Goal: Information Seeking & Learning: Check status

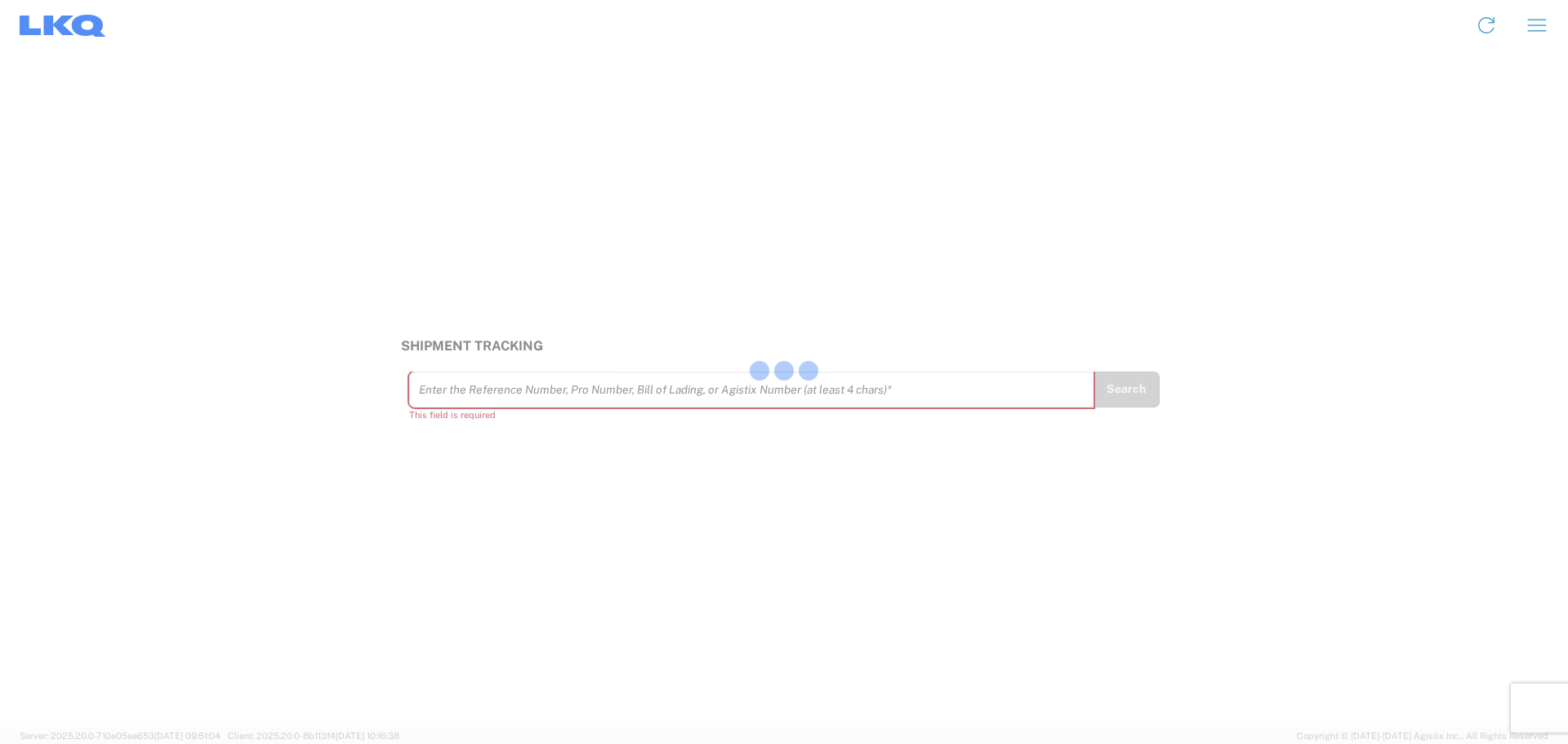
drag, startPoint x: 480, startPoint y: 393, endPoint x: 453, endPoint y: 390, distance: 27.2
click at [453, 390] on input "text" at bounding box center [752, 389] width 666 height 29
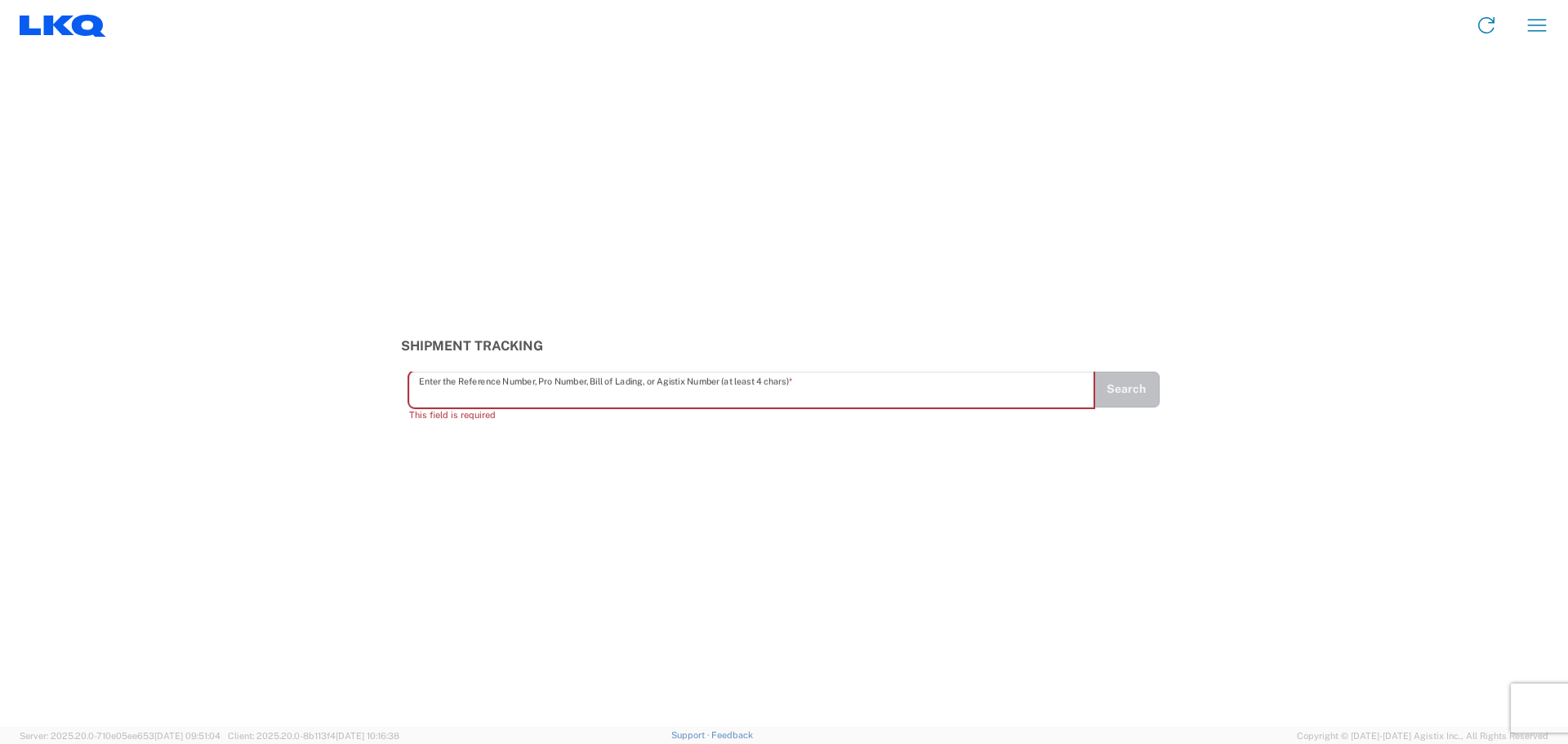
click at [453, 390] on input "text" at bounding box center [752, 389] width 666 height 29
paste input "56949596"
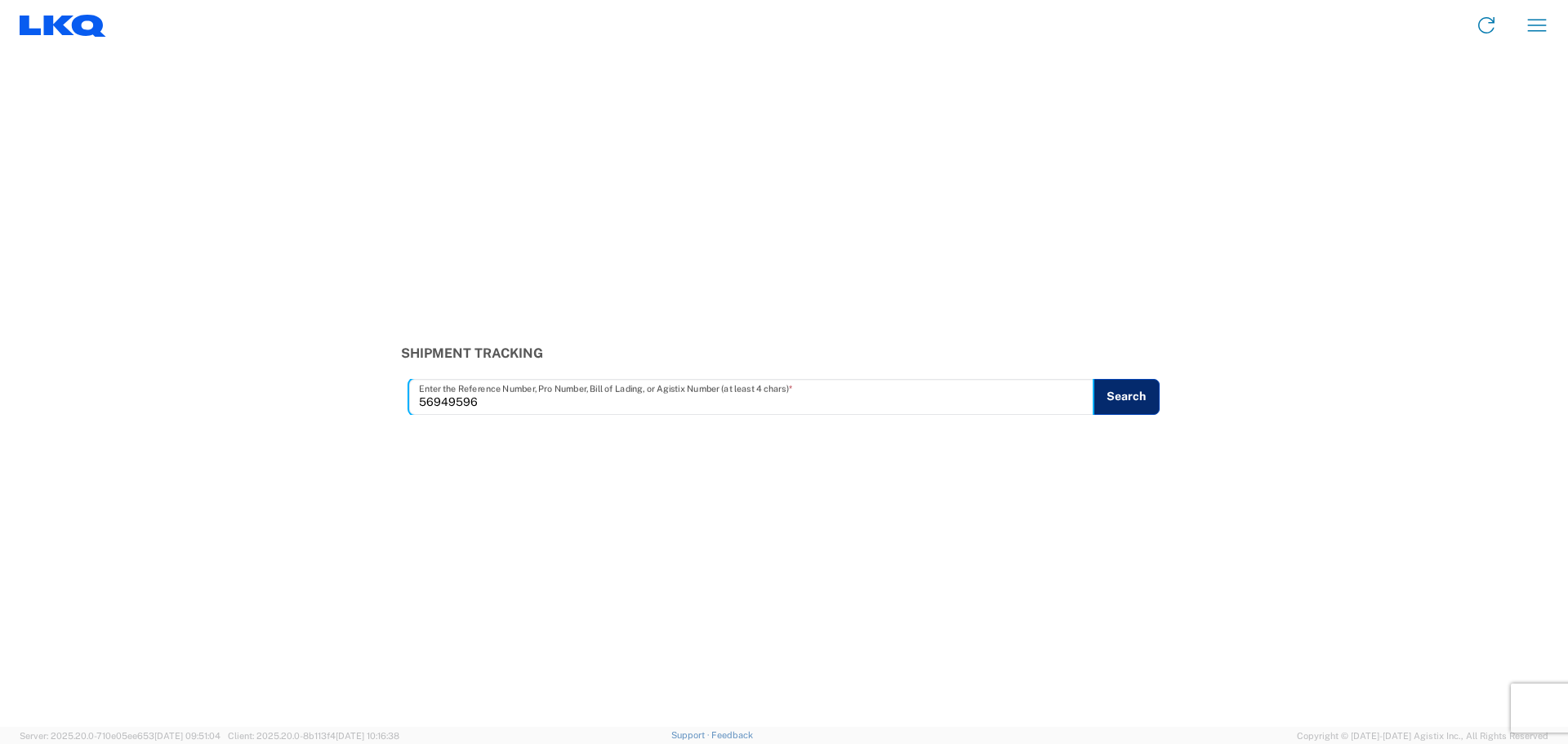
type input "56949596"
click at [1129, 398] on button "Search" at bounding box center [1126, 397] width 67 height 36
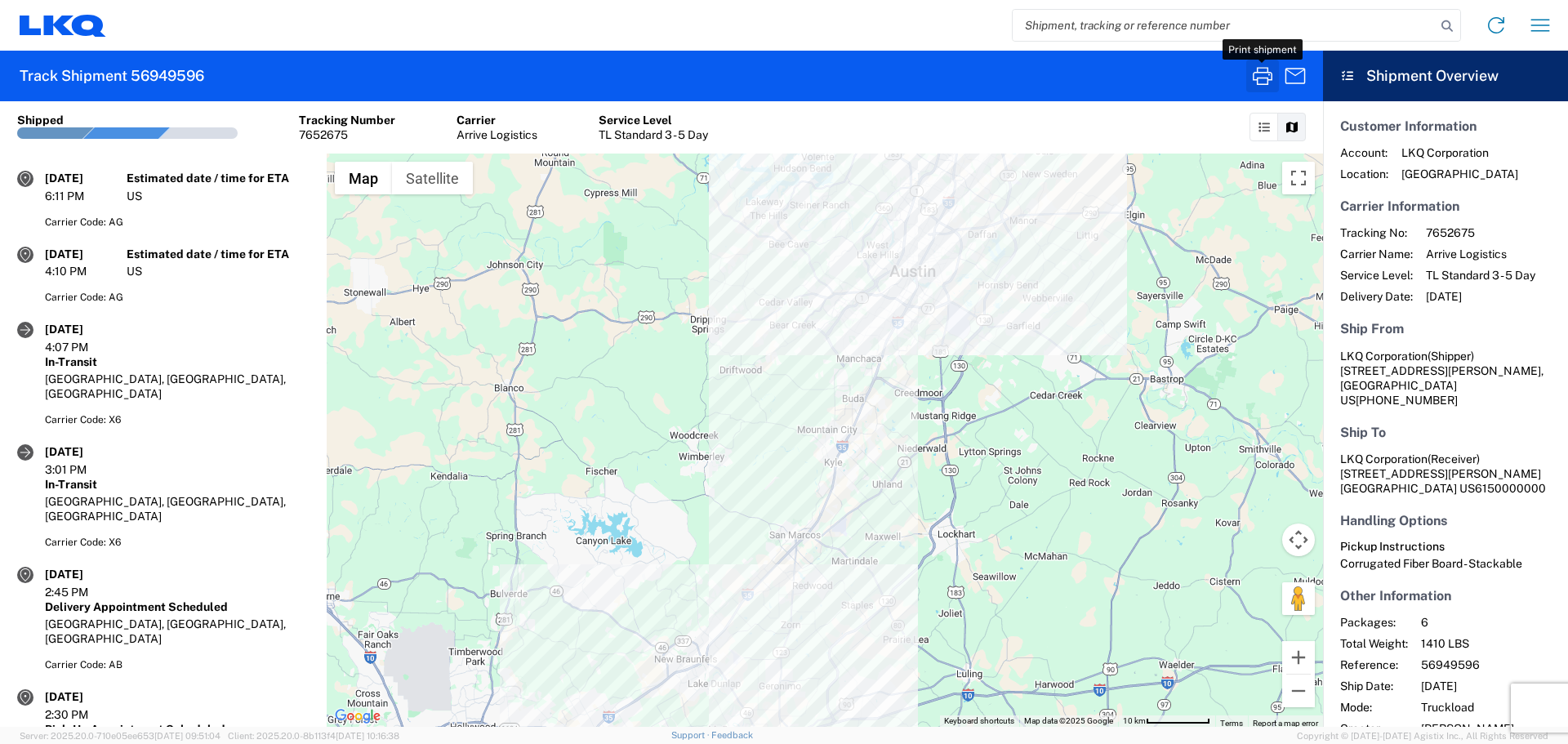
click at [1261, 79] on icon "button" at bounding box center [1261, 75] width 26 height 26
drag, startPoint x: 43, startPoint y: 17, endPoint x: 88, endPoint y: 67, distance: 67.3
click at [43, 18] on icon at bounding box center [63, 25] width 87 height 22
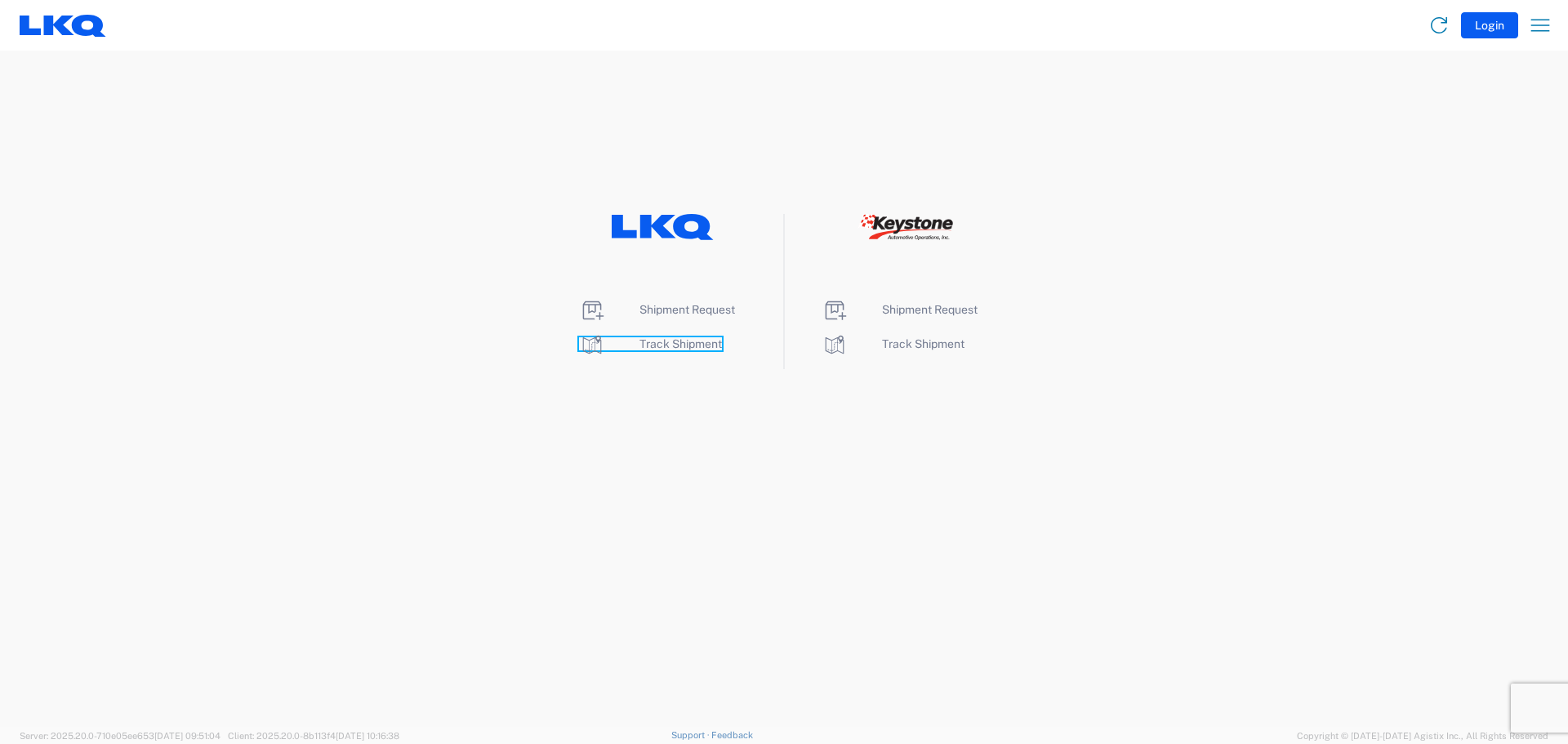
click at [702, 341] on span "Track Shipment" at bounding box center [680, 344] width 82 height 13
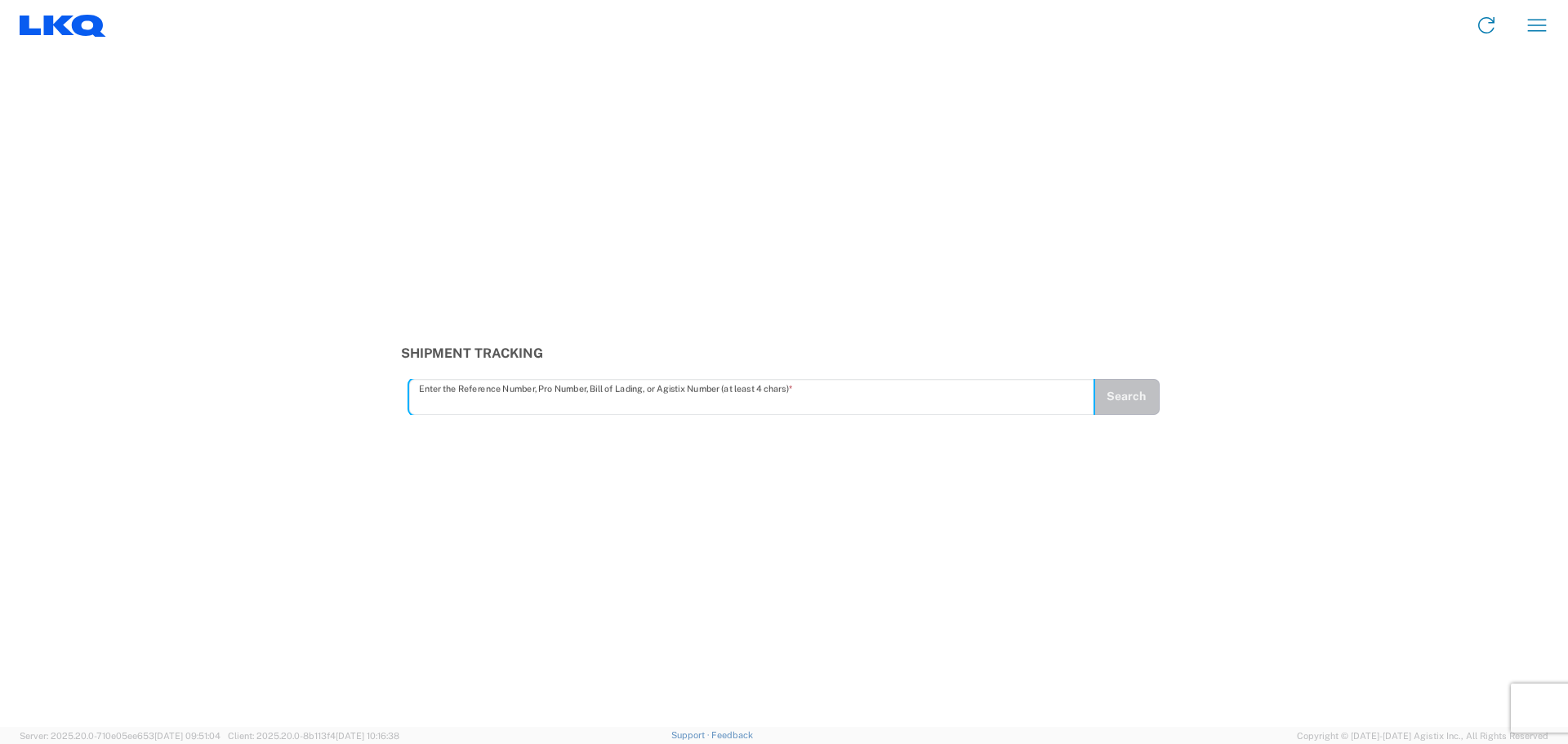
click at [449, 399] on input "text" at bounding box center [752, 396] width 666 height 29
type input "56867954"
click at [1145, 400] on button "Search" at bounding box center [1126, 397] width 67 height 36
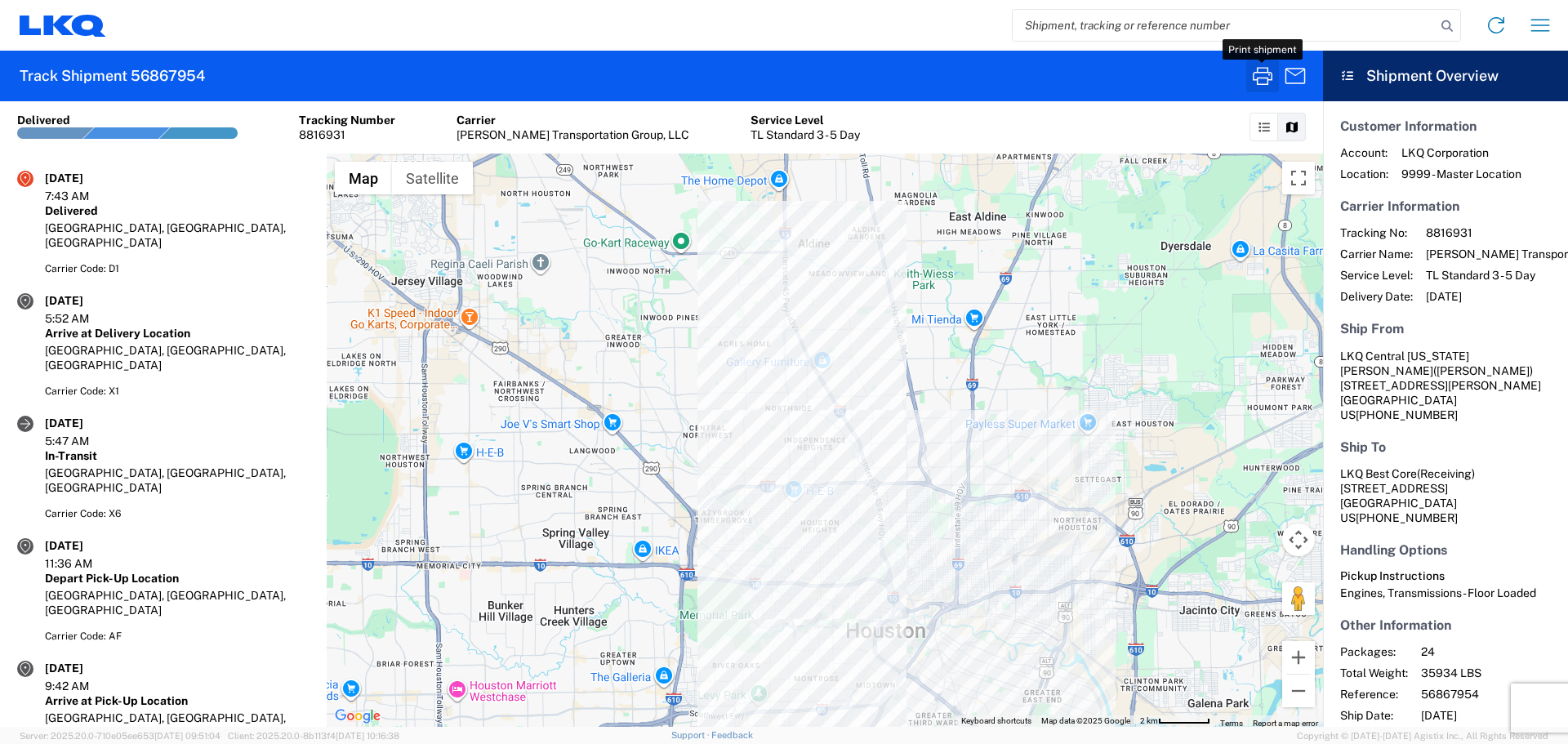
click at [1264, 84] on icon "button" at bounding box center [1262, 75] width 20 height 18
